Goal: Obtain resource: Obtain resource

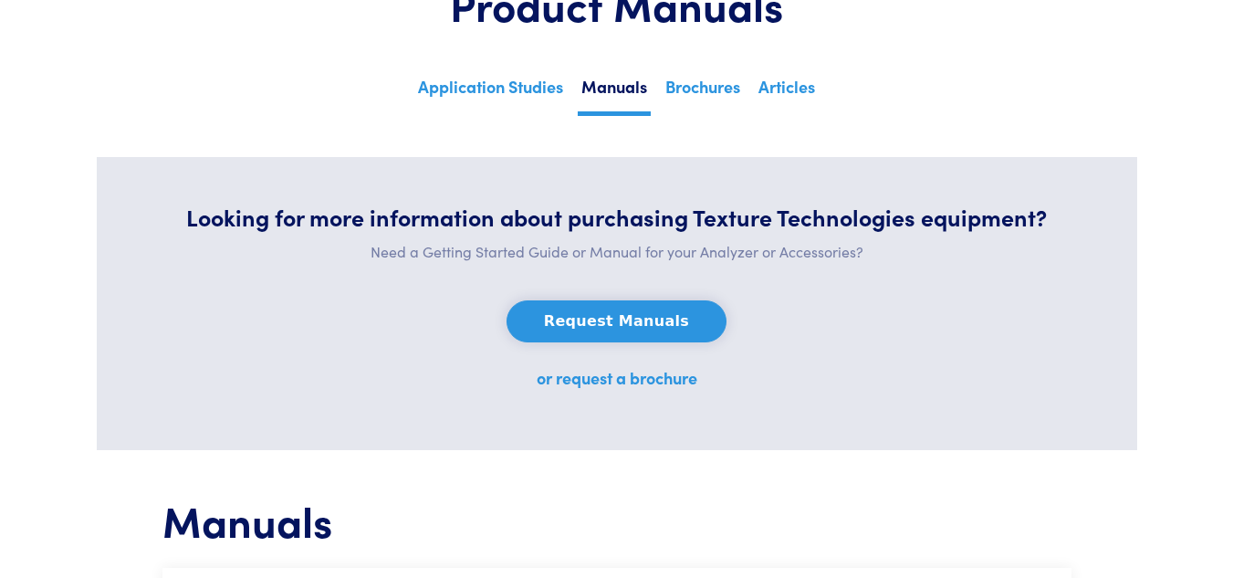
scroll to position [183, 0]
click at [642, 370] on link "or request a brochure" at bounding box center [617, 377] width 161 height 23
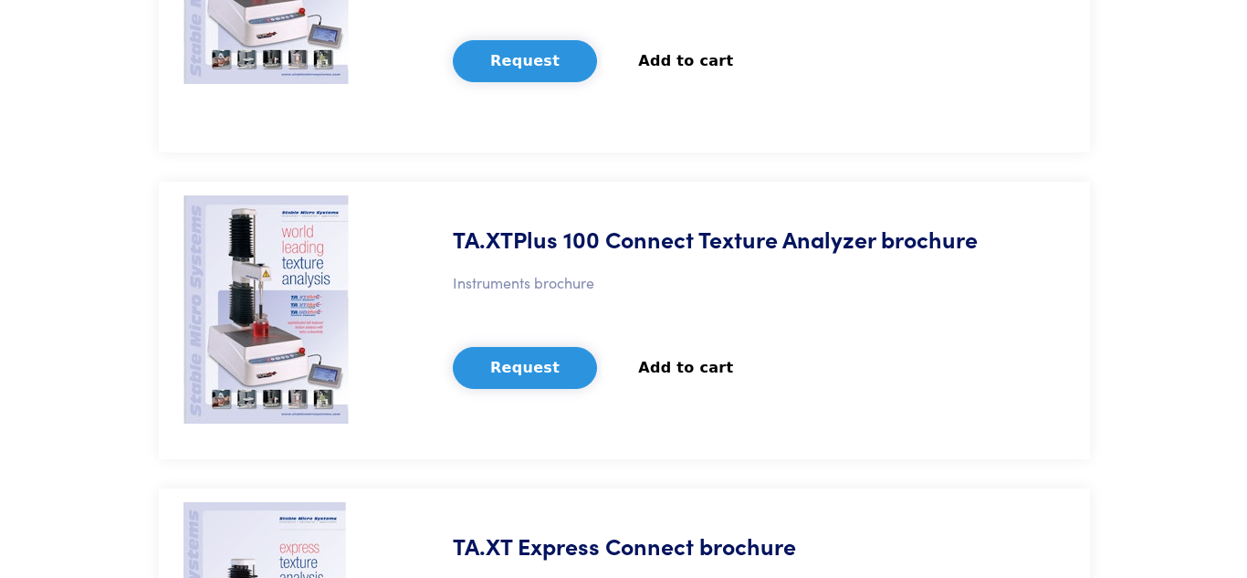
scroll to position [548, 0]
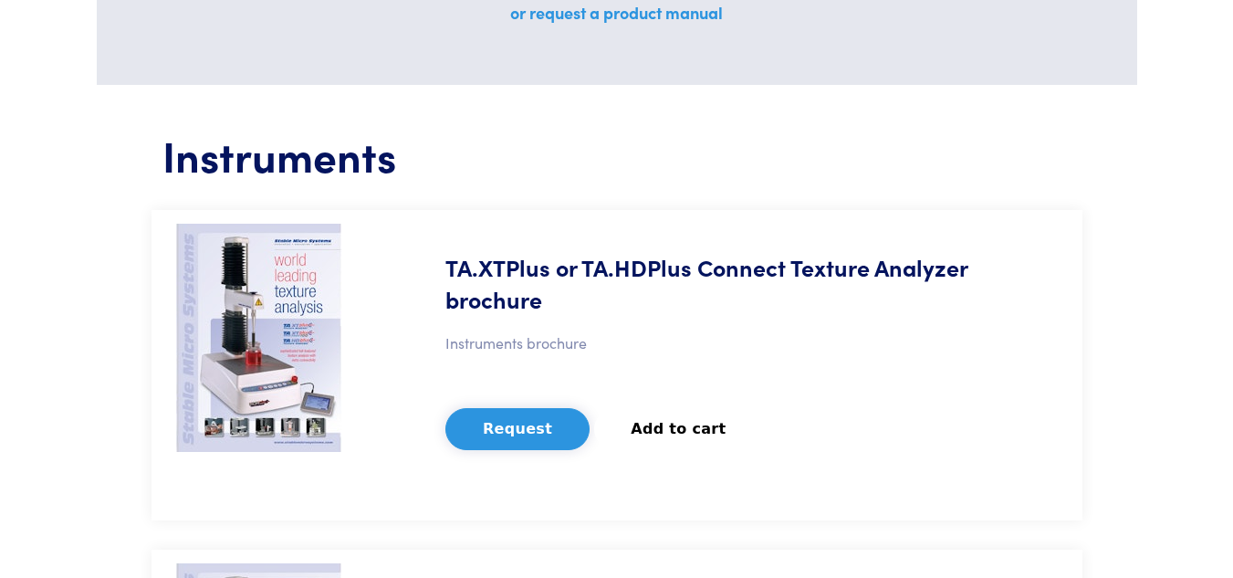
click at [509, 424] on button "Request" at bounding box center [517, 429] width 144 height 42
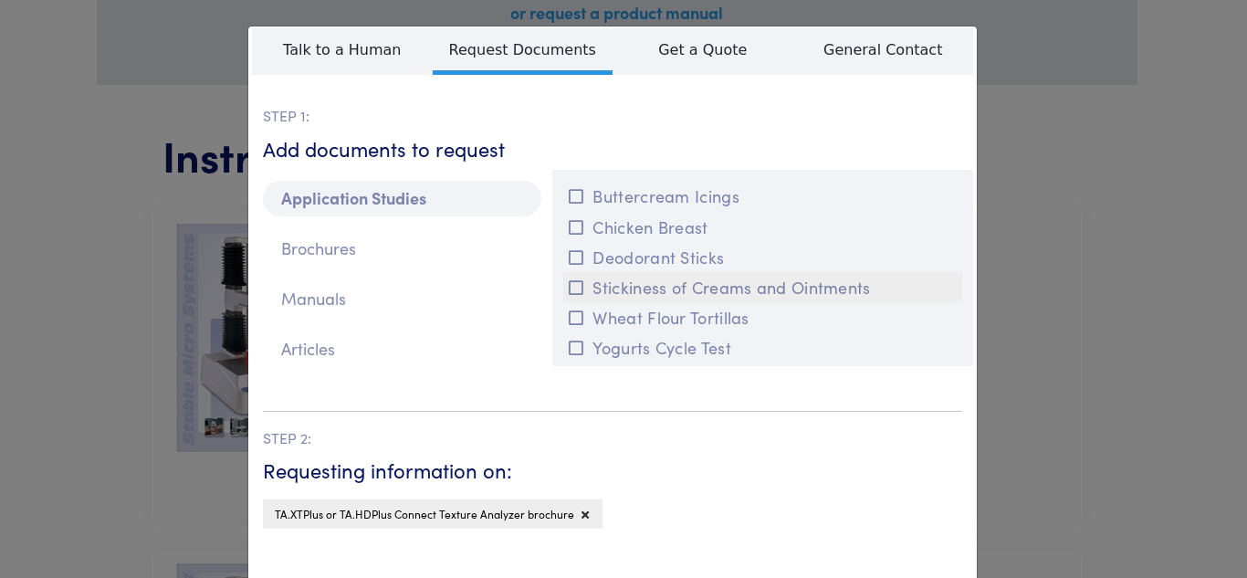
click at [569, 285] on icon at bounding box center [576, 287] width 15 height 16
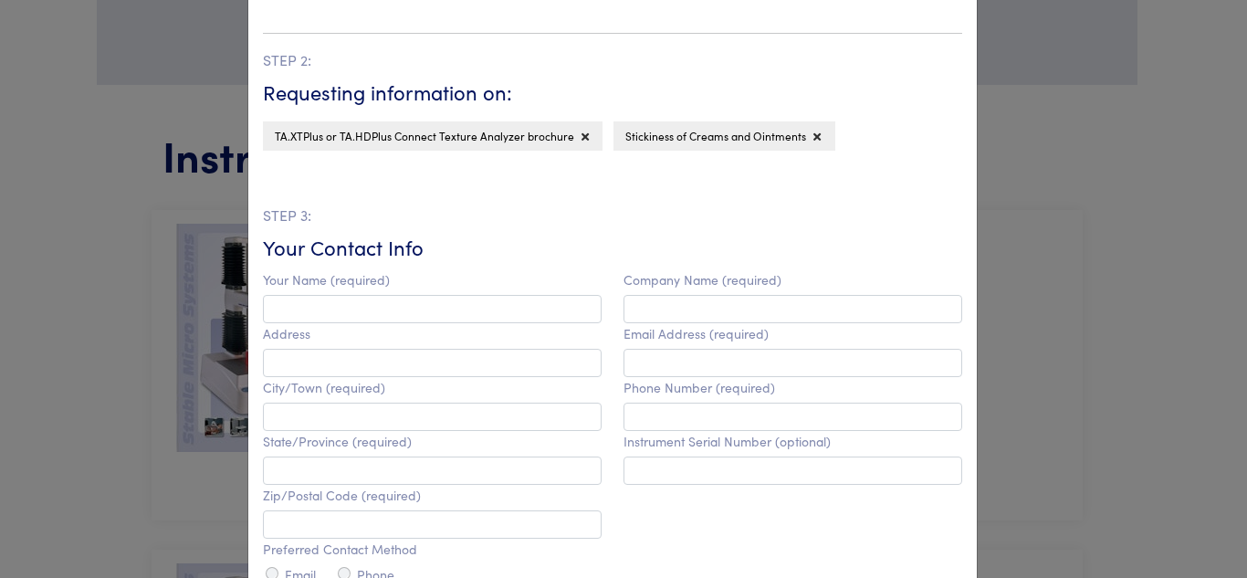
scroll to position [687, 0]
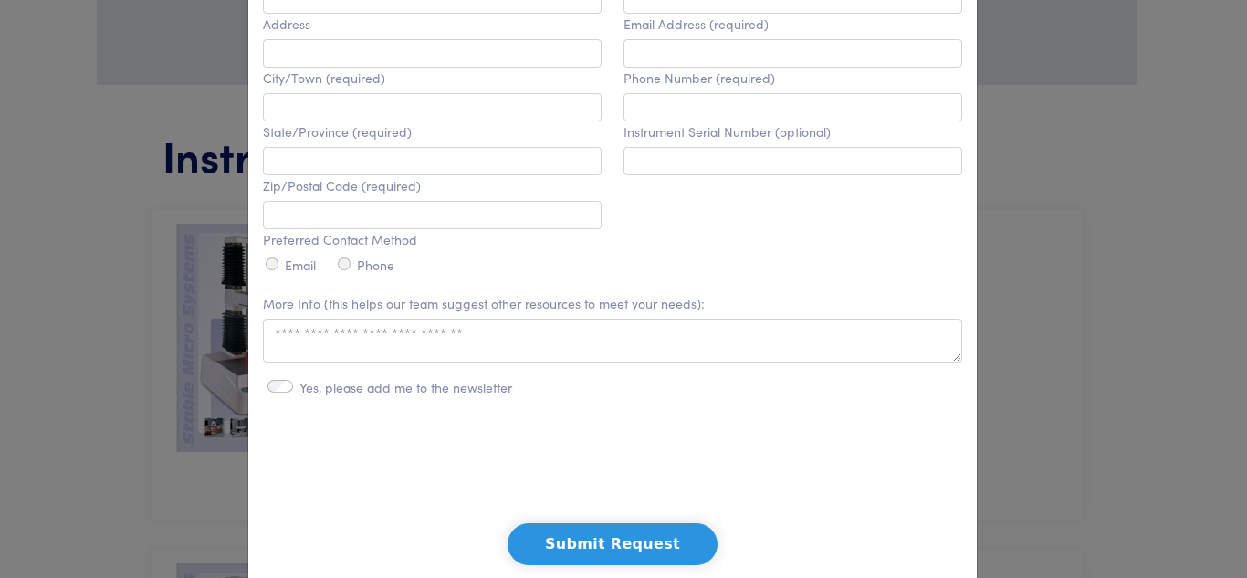
click at [561, 548] on button "Submit Request" at bounding box center [612, 544] width 210 height 42
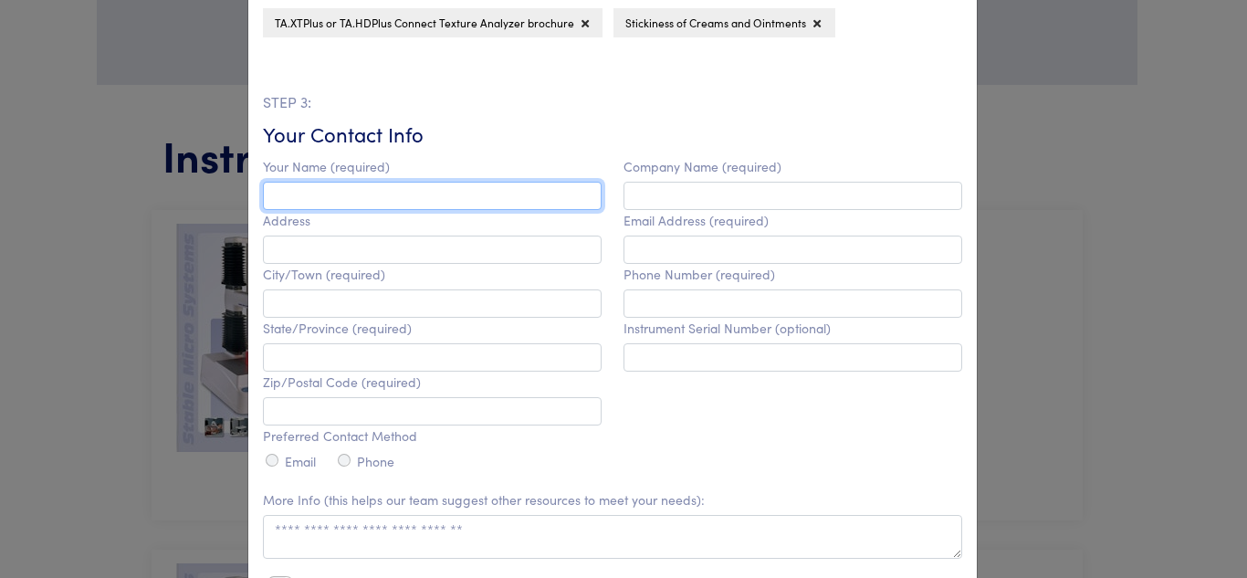
scroll to position [400, 0]
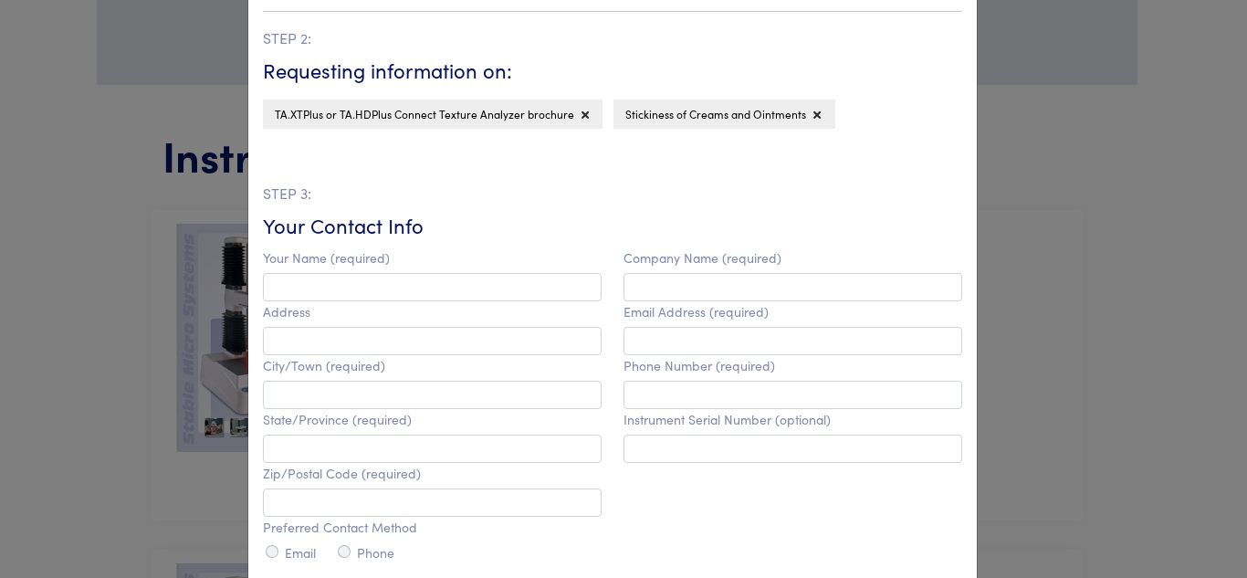
click at [759, 204] on p "STEP 3:" at bounding box center [612, 194] width 699 height 24
